Goal: Information Seeking & Learning: Check status

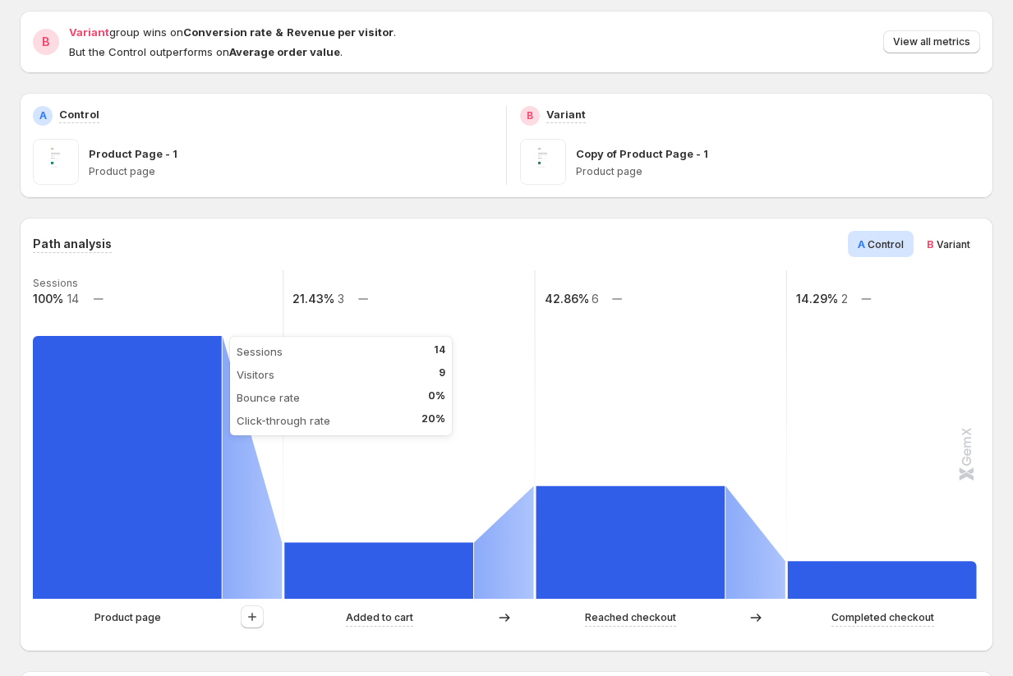
scroll to position [155, 0]
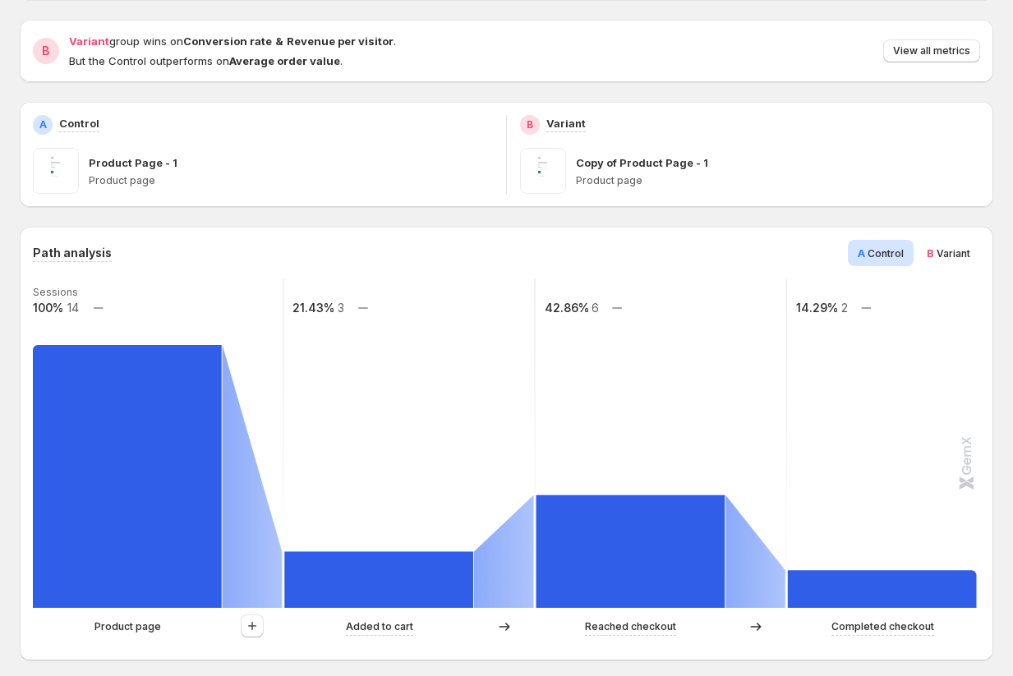
click at [940, 260] on span "B Variant" at bounding box center [948, 253] width 44 height 16
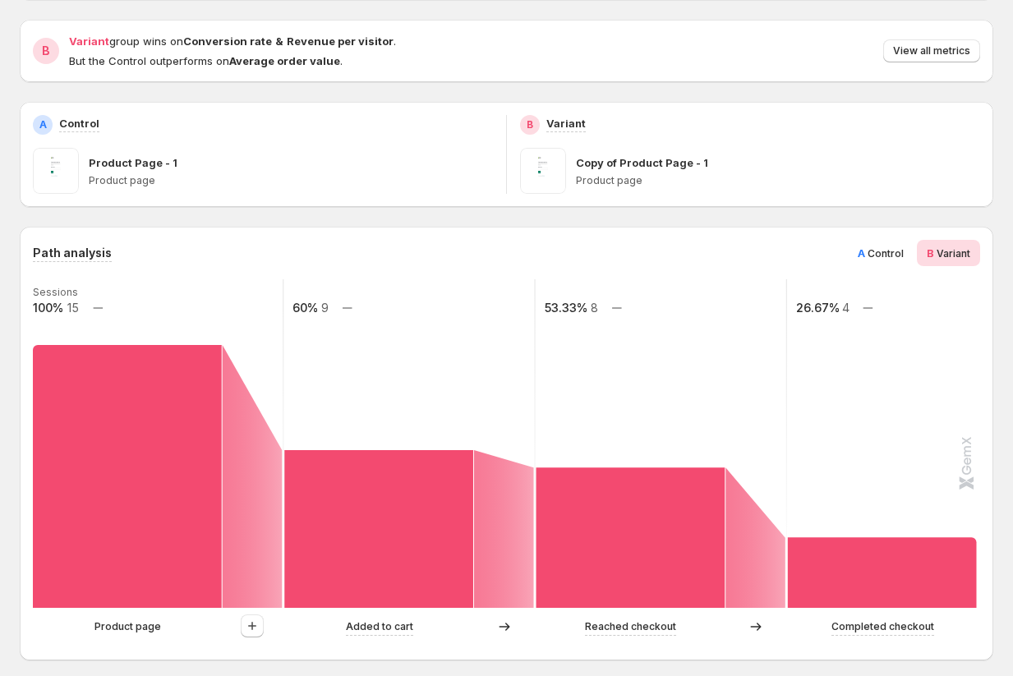
click at [865, 248] on span "A" at bounding box center [861, 252] width 7 height 13
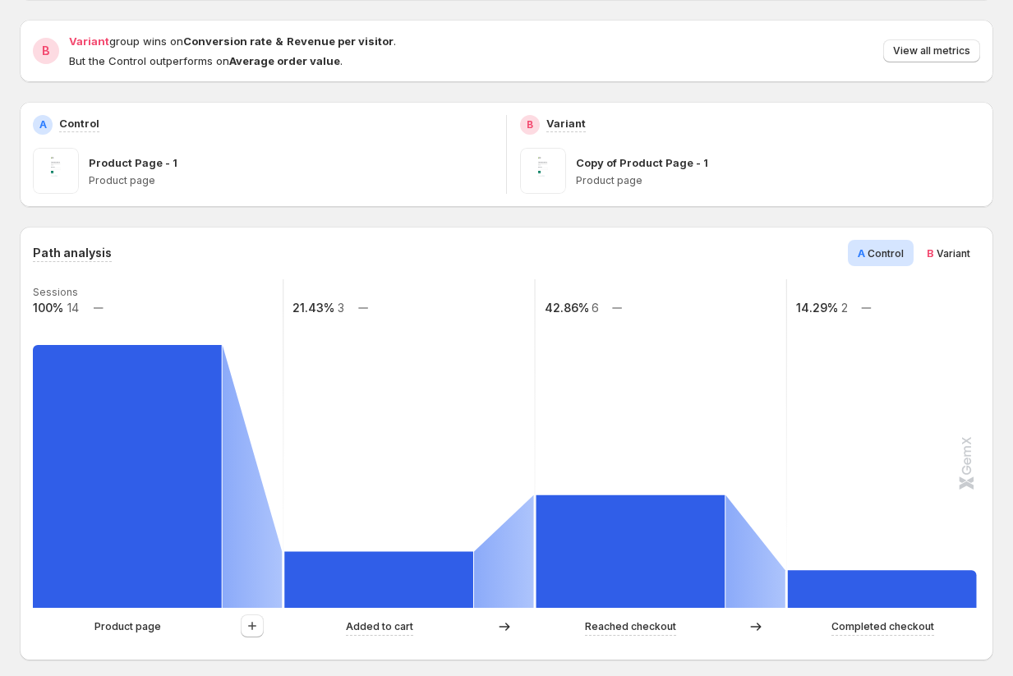
click at [964, 247] on span "Variant" at bounding box center [953, 253] width 34 height 12
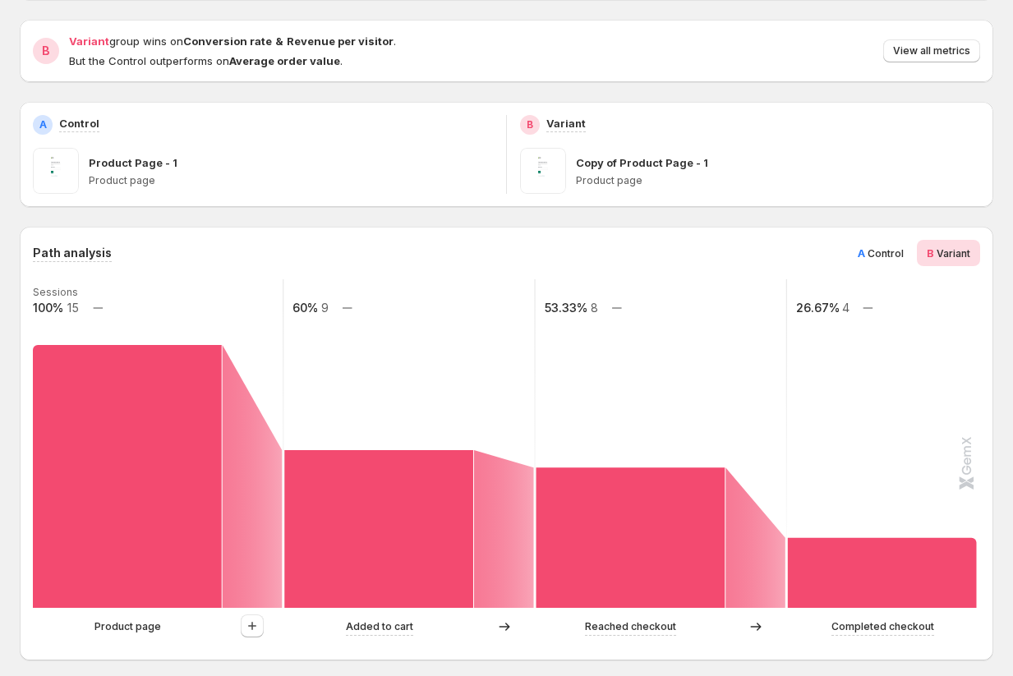
click at [890, 263] on div "A Control" at bounding box center [881, 253] width 66 height 26
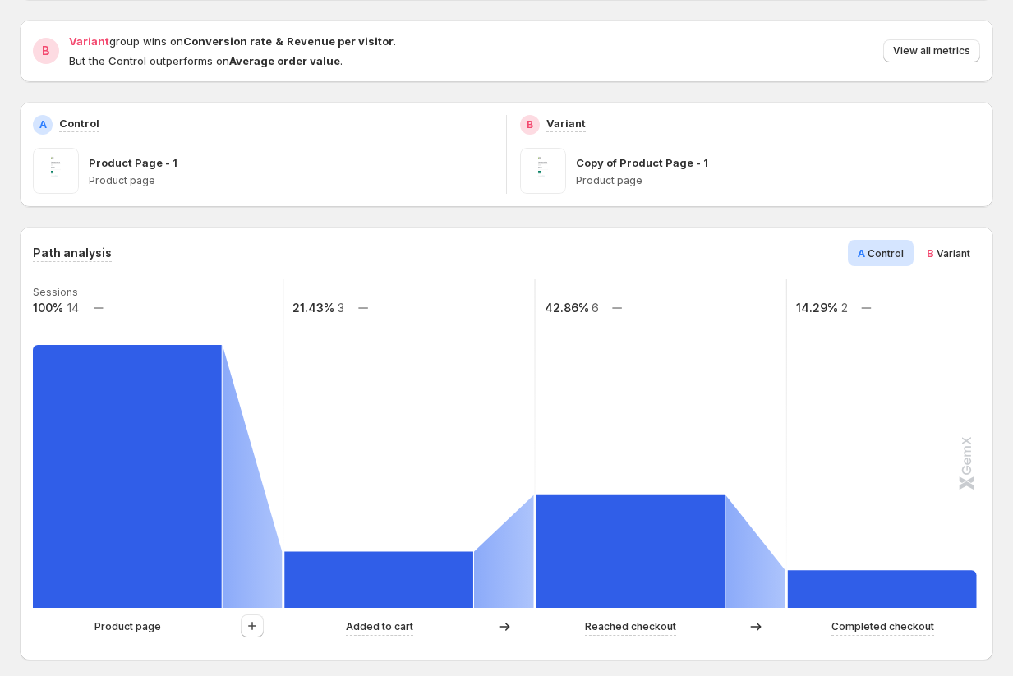
click at [946, 255] on span "Variant" at bounding box center [953, 253] width 34 height 12
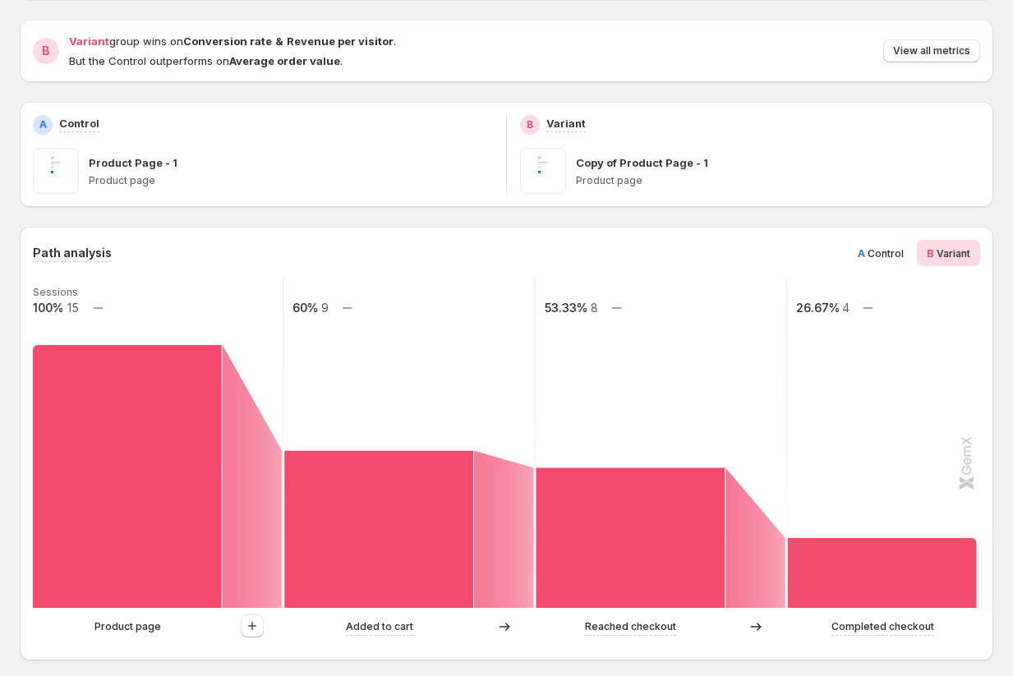
click at [884, 255] on span "Control" at bounding box center [885, 253] width 36 height 12
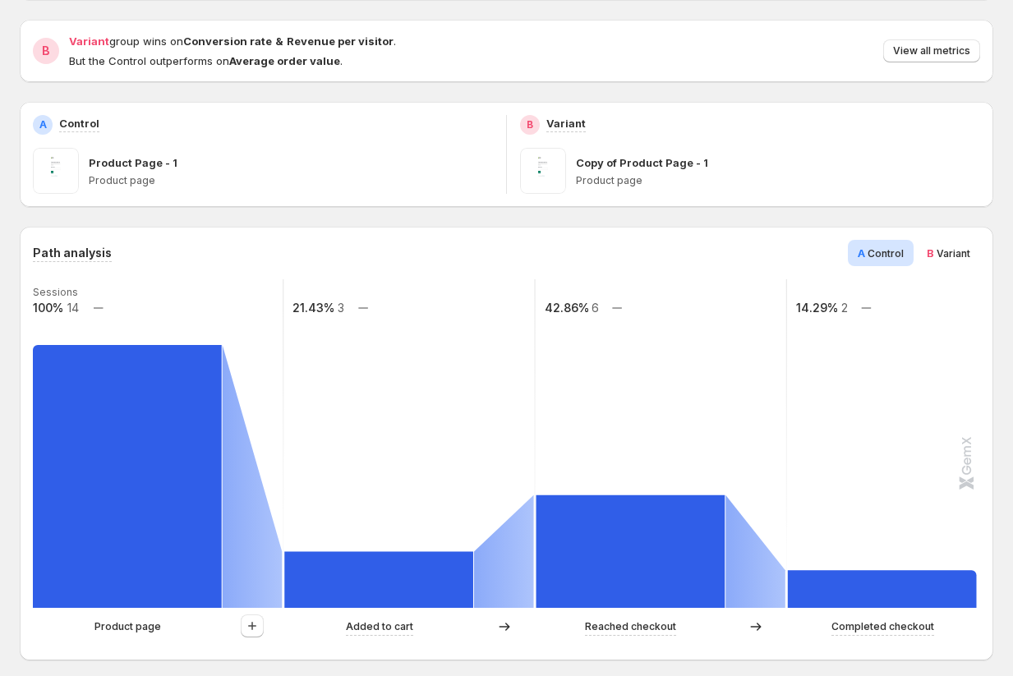
click at [958, 255] on span "Variant" at bounding box center [953, 253] width 34 height 12
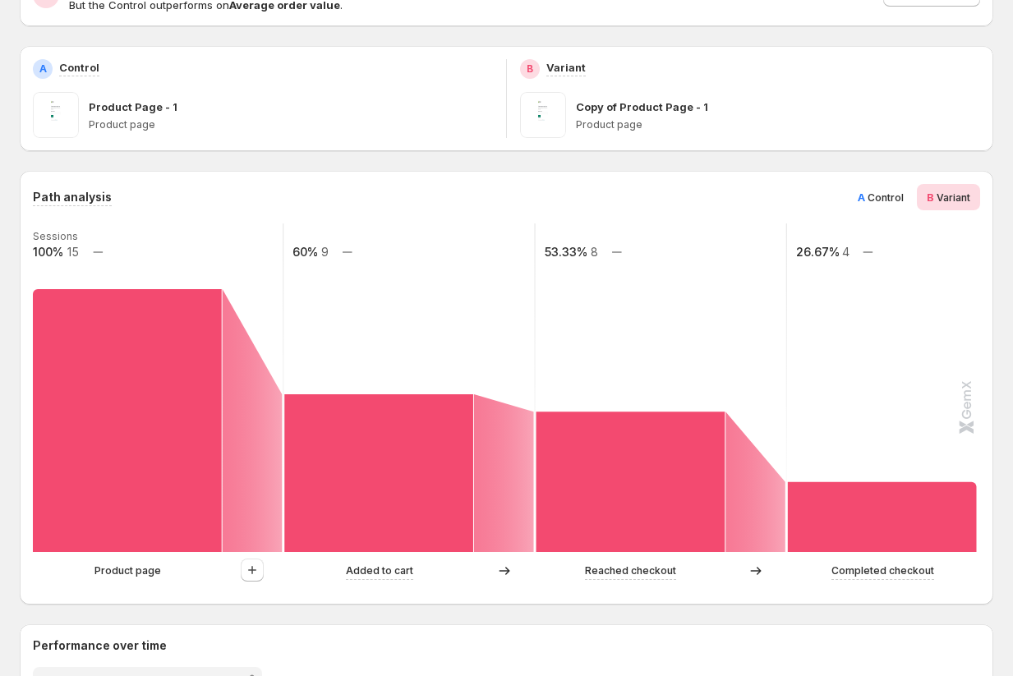
scroll to position [234, 0]
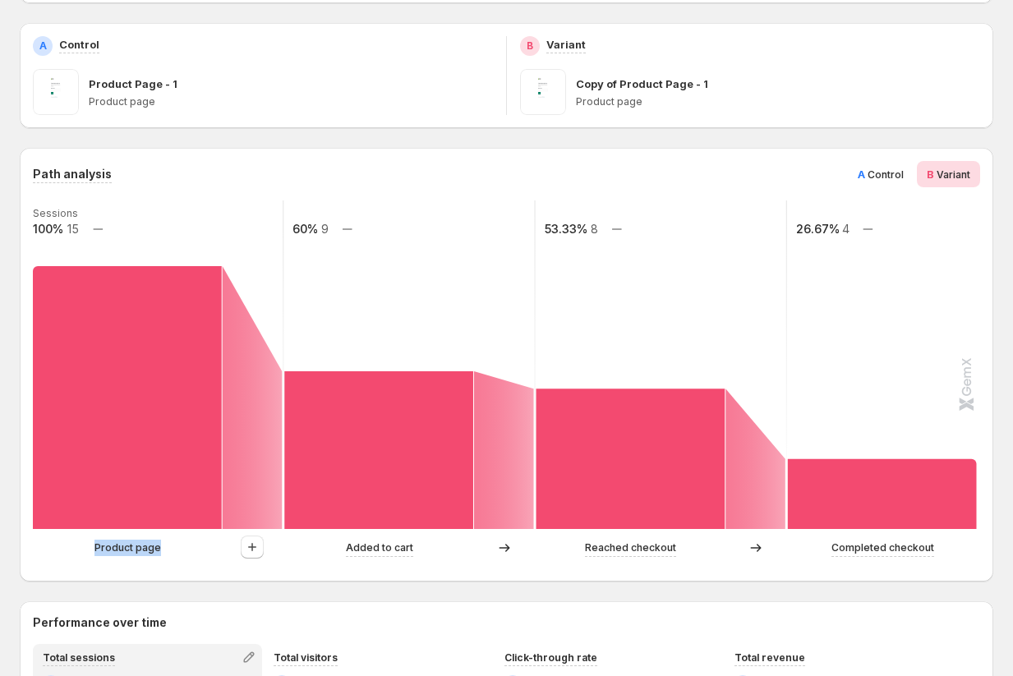
drag, startPoint x: 89, startPoint y: 546, endPoint x: 159, endPoint y: 550, distance: 70.8
click at [159, 550] on div "Product page" at bounding box center [128, 548] width 190 height 16
click at [67, 572] on div "Path analysis A Control B Variant Sessions 100% 15 60% 9 53.33% 8 26.67% 4 Prod…" at bounding box center [506, 365] width 973 height 434
click at [256, 548] on icon "button" at bounding box center [252, 547] width 16 height 16
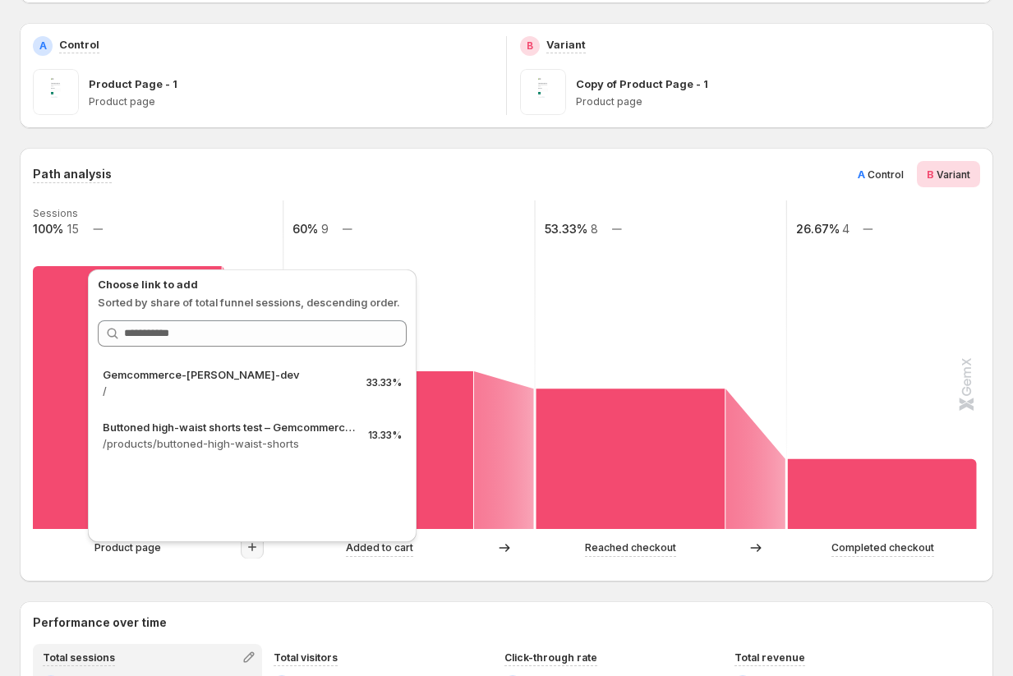
click at [48, 563] on div "Product page Added to cart Reached checkout Completed checkout" at bounding box center [506, 552] width 947 height 33
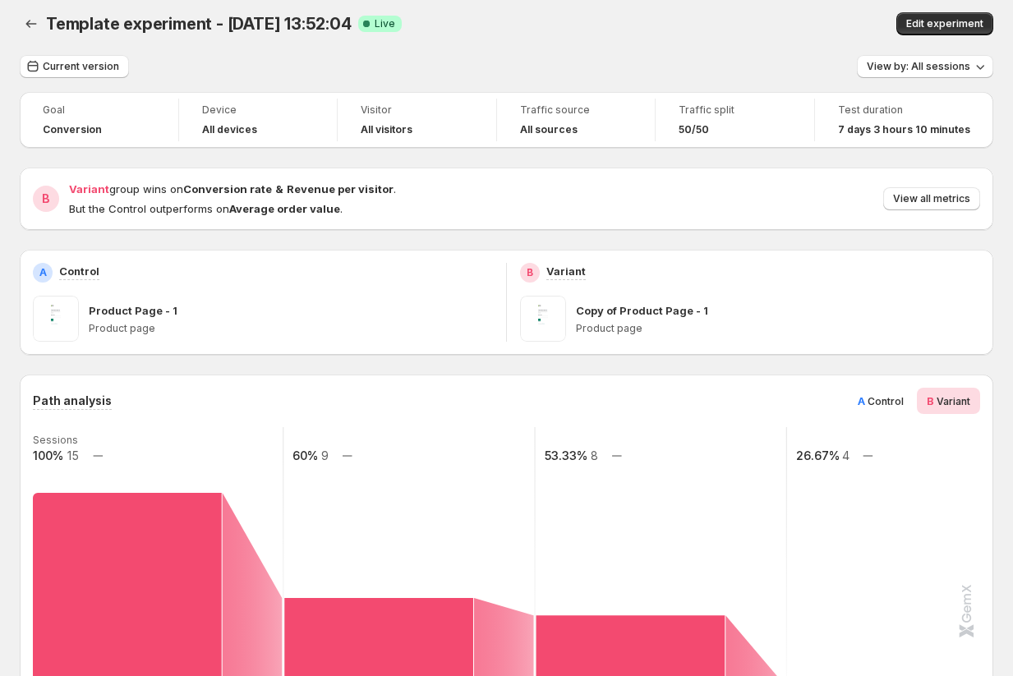
scroll to position [0, 0]
